Goal: Information Seeking & Learning: Learn about a topic

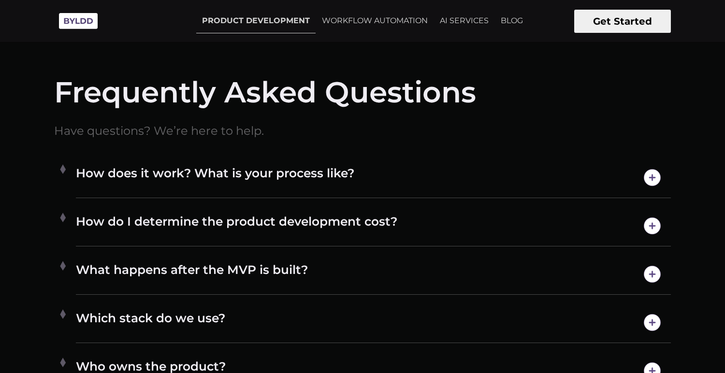
scroll to position [4963, 0]
click at [350, 177] on h4 "How does it work? What is your process like?" at bounding box center [373, 178] width 595 height 25
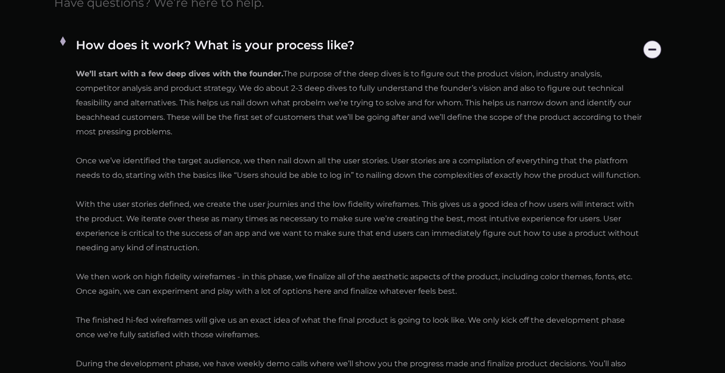
scroll to position [5667, 0]
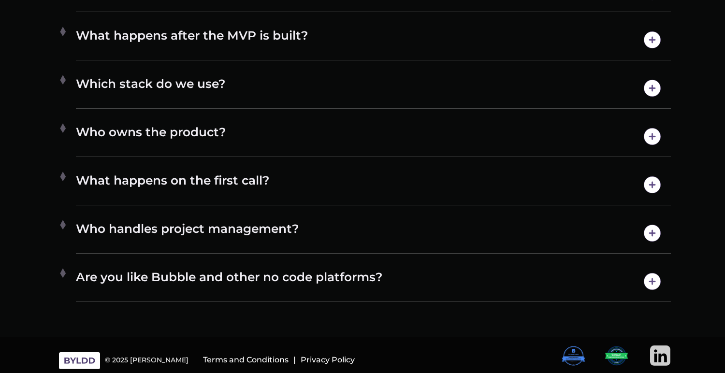
click at [246, 277] on h4 "Are you like Bubble and other no code platforms?" at bounding box center [373, 281] width 595 height 25
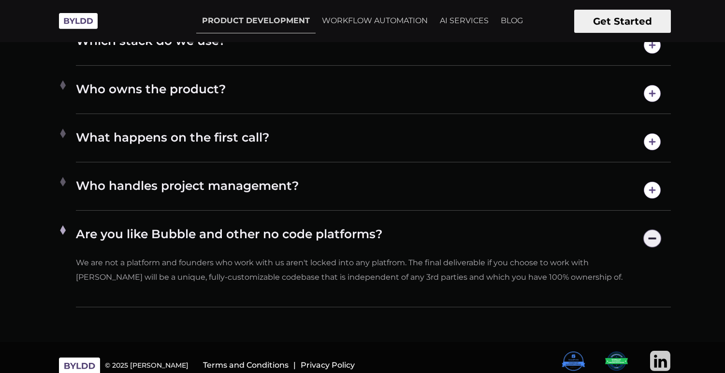
scroll to position [5247, 0]
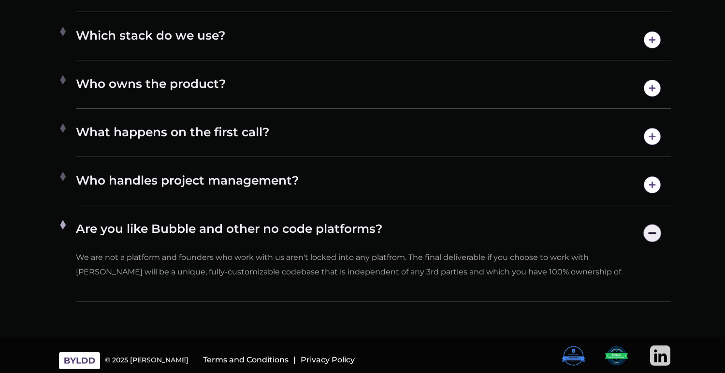
click at [232, 173] on h4 "Who handles project management?" at bounding box center [373, 185] width 595 height 25
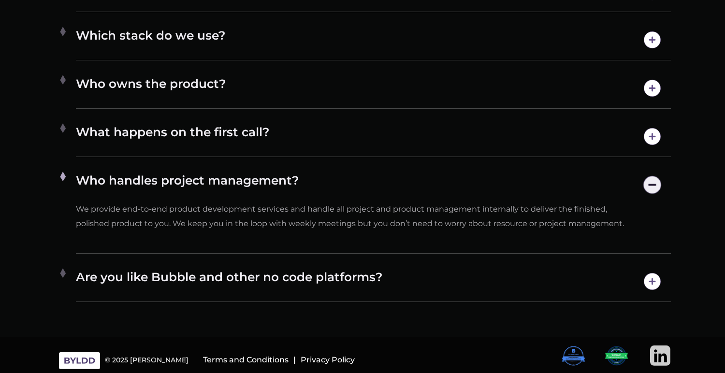
click at [221, 129] on h4 "What happens on the first call?" at bounding box center [373, 136] width 595 height 25
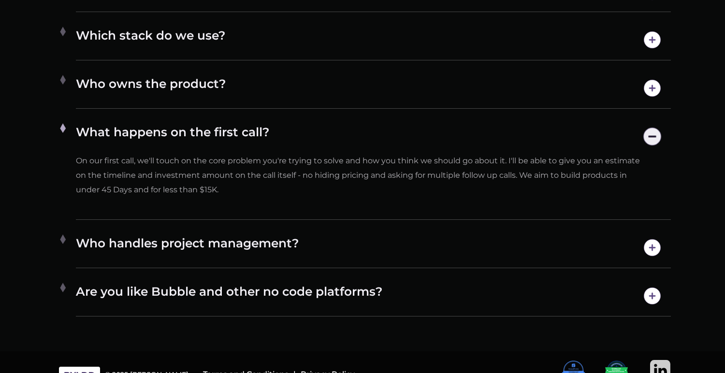
click at [213, 90] on h4 "Who owns the product?" at bounding box center [373, 88] width 595 height 25
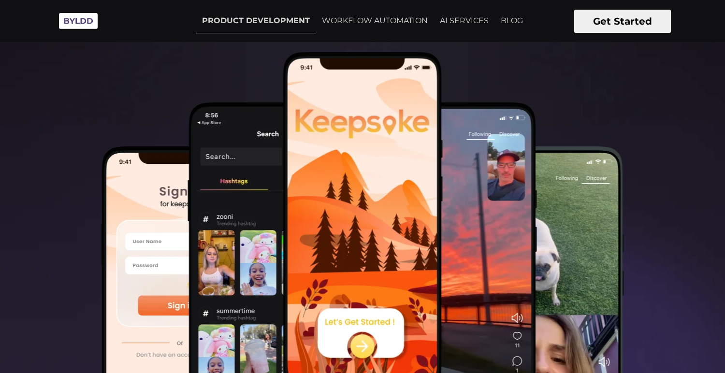
scroll to position [296, 0]
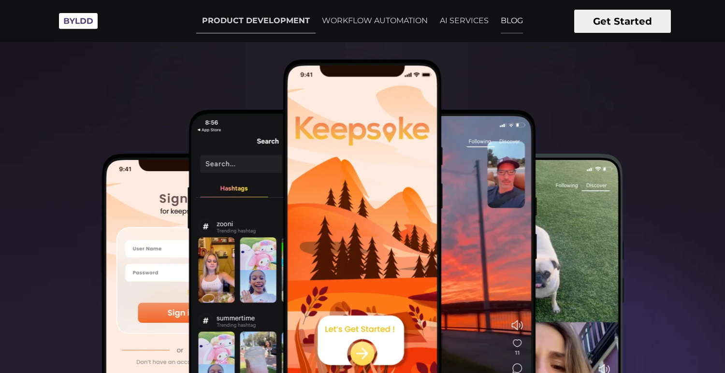
click at [503, 20] on link "BLOG" at bounding box center [512, 21] width 34 height 24
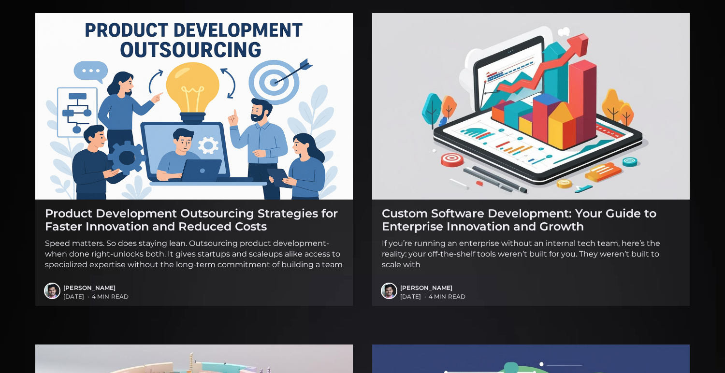
scroll to position [131, 0]
